Goal: Understand process/instructions

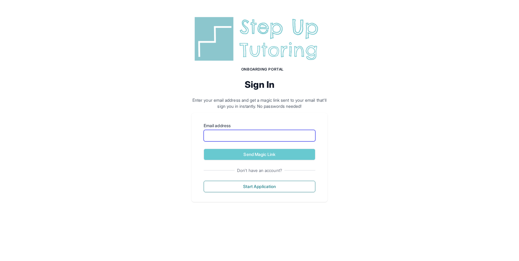
click at [242, 140] on input "Email address" at bounding box center [260, 136] width 112 height 12
type input "**"
click at [408, 126] on div "Onboarding Portal Sign In Enter your email address and get a magic link sent to…" at bounding box center [259, 108] width 519 height 217
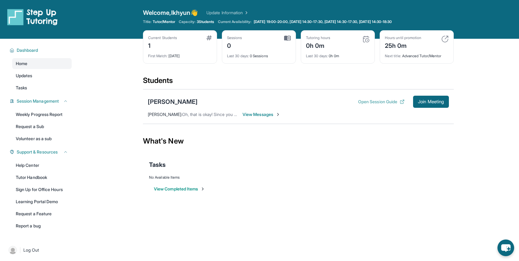
click at [367, 99] on button "Open Session Guide" at bounding box center [381, 102] width 46 height 6
